Goal: Navigation & Orientation: Find specific page/section

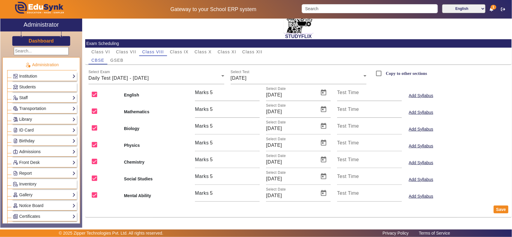
click at [30, 121] on link "Library" at bounding box center [44, 119] width 63 height 7
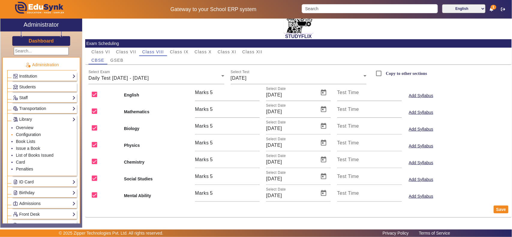
click at [27, 136] on link "Configuration" at bounding box center [28, 134] width 25 height 5
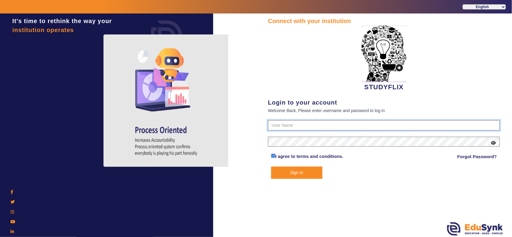
type input "6354922771"
click at [291, 172] on button "Sign In" at bounding box center [296, 173] width 51 height 12
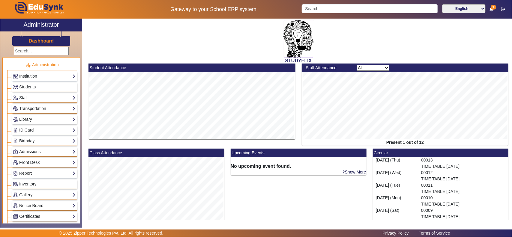
click at [33, 121] on link "Library" at bounding box center [44, 119] width 63 height 7
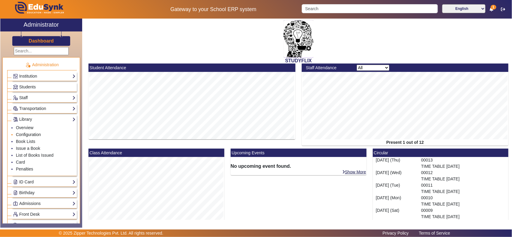
click at [34, 136] on link "Configuration" at bounding box center [28, 134] width 25 height 5
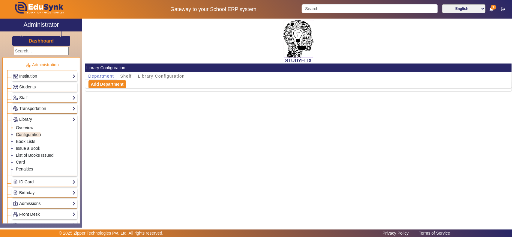
click at [24, 127] on link "Overview" at bounding box center [24, 127] width 17 height 5
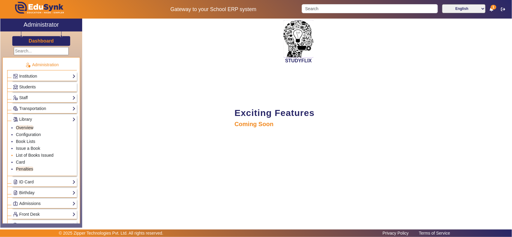
click at [32, 155] on link "List of Books Issued" at bounding box center [34, 155] width 37 height 5
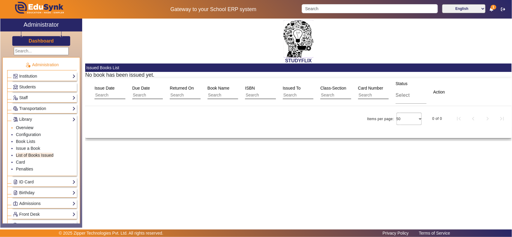
click at [24, 127] on link "Overview" at bounding box center [24, 127] width 17 height 5
